Goal: Task Accomplishment & Management: Complete application form

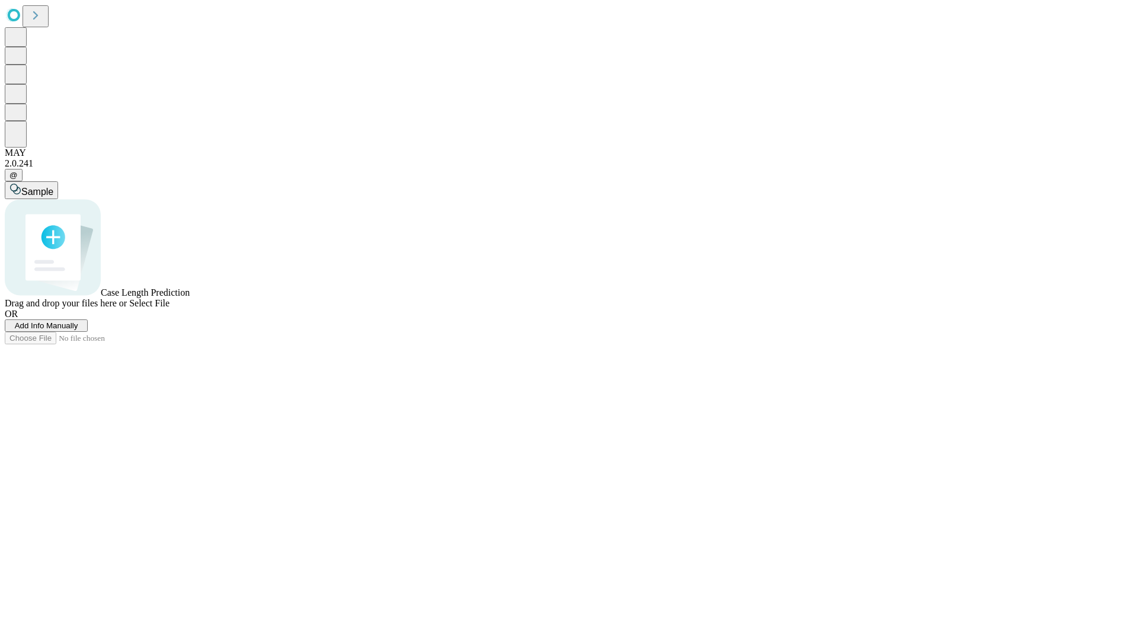
click at [78, 330] on span "Add Info Manually" at bounding box center [46, 325] width 63 height 9
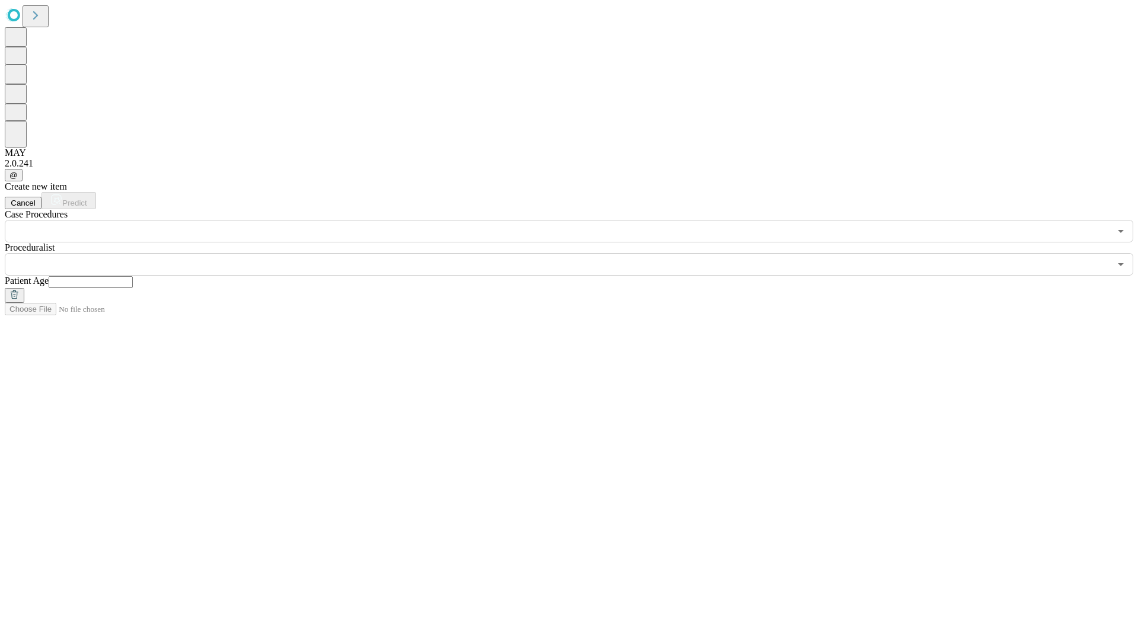
click at [133, 276] on input "text" at bounding box center [91, 282] width 84 height 12
type input "**"
click at [577, 253] on input "text" at bounding box center [557, 264] width 1105 height 23
